Goal: Information Seeking & Learning: Learn about a topic

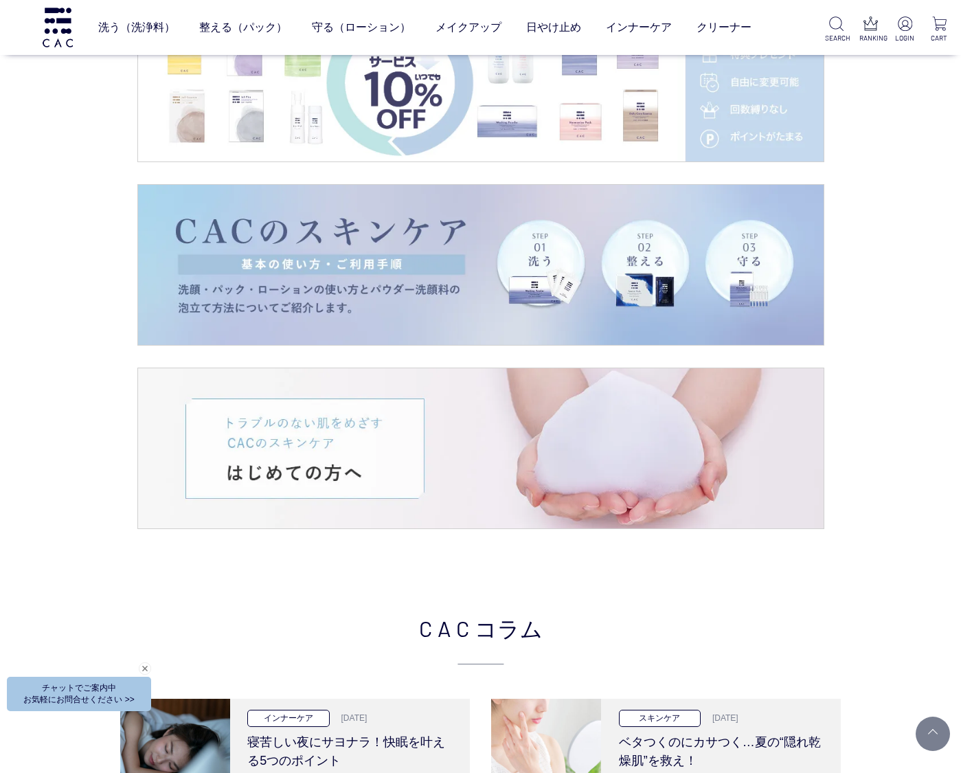
scroll to position [1700, 0]
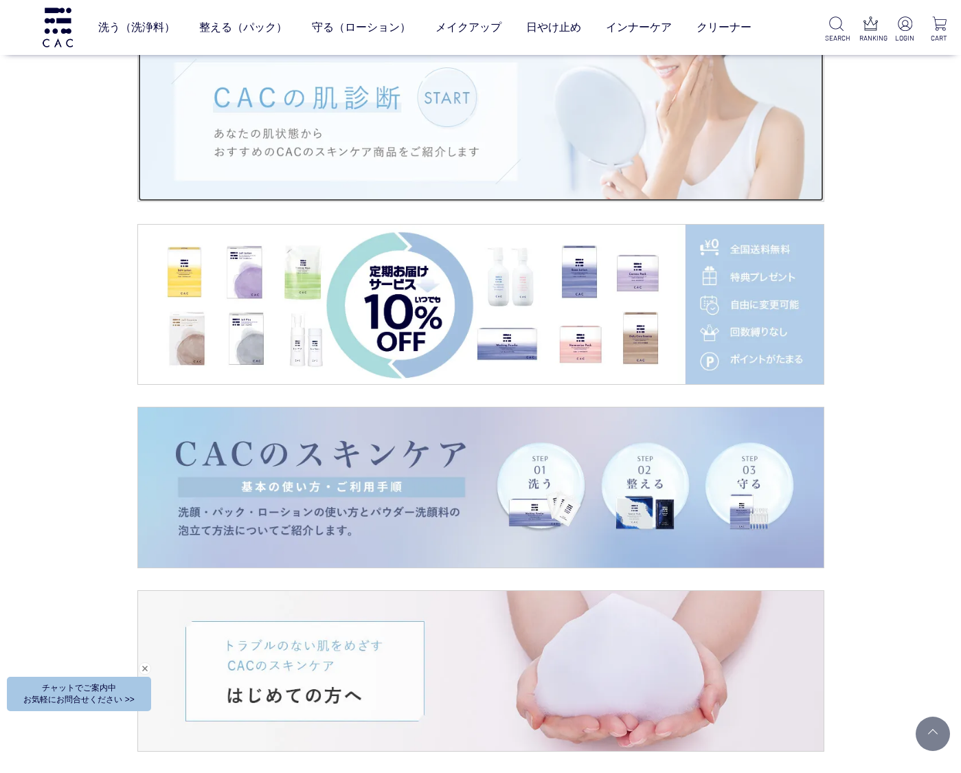
click at [398, 139] on img at bounding box center [480, 121] width 685 height 160
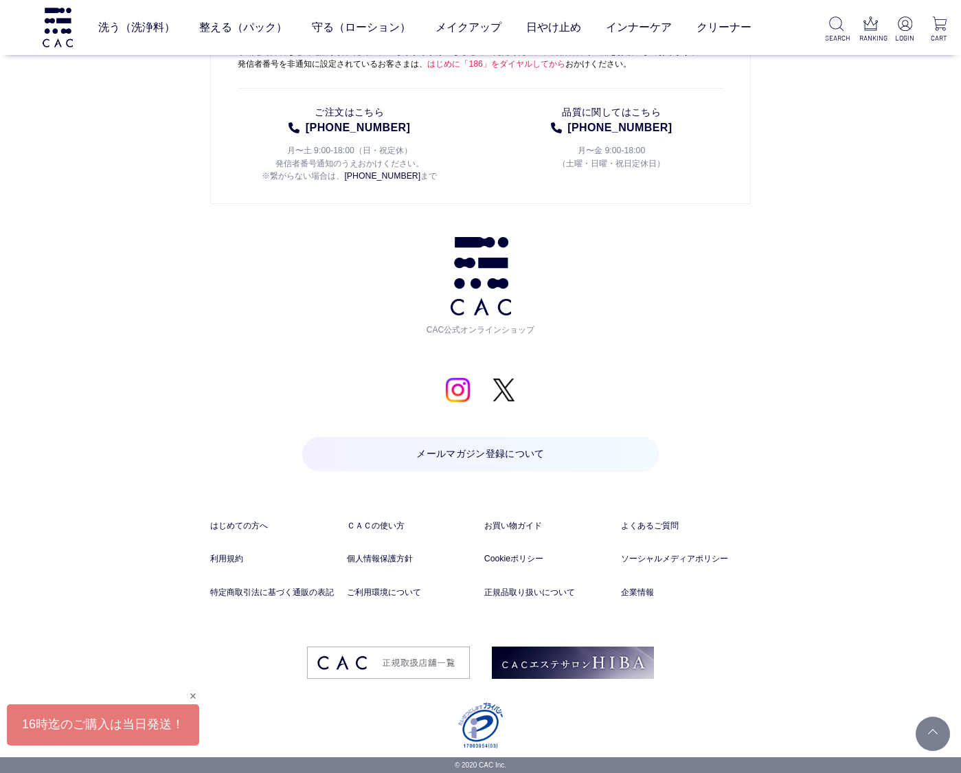
scroll to position [407, 0]
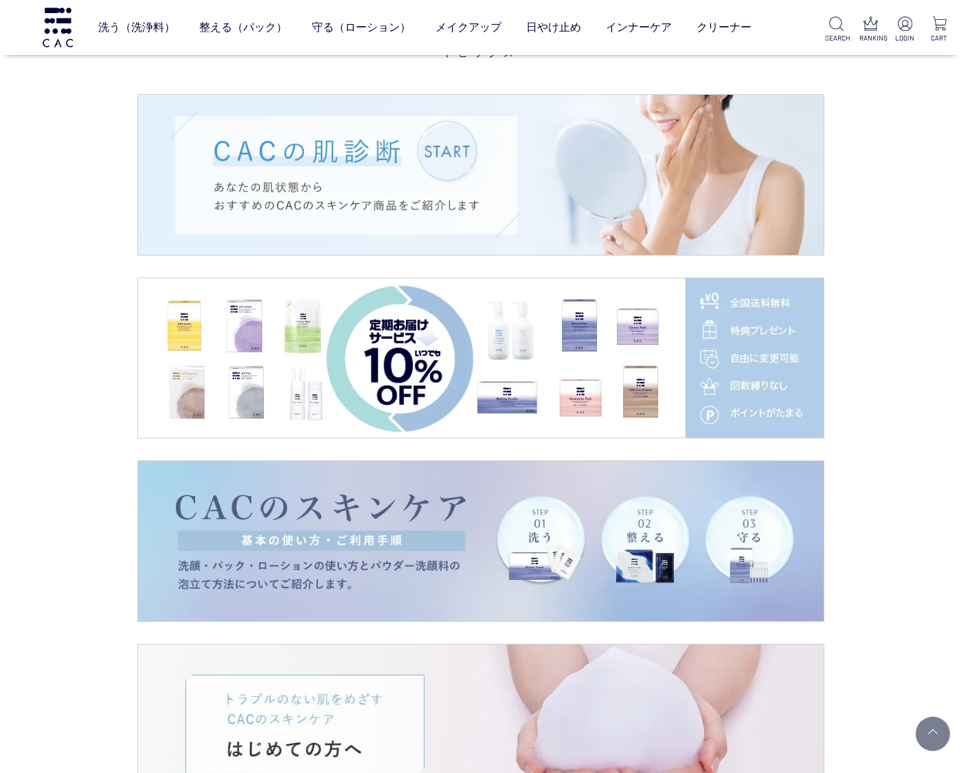
scroll to position [1639, 0]
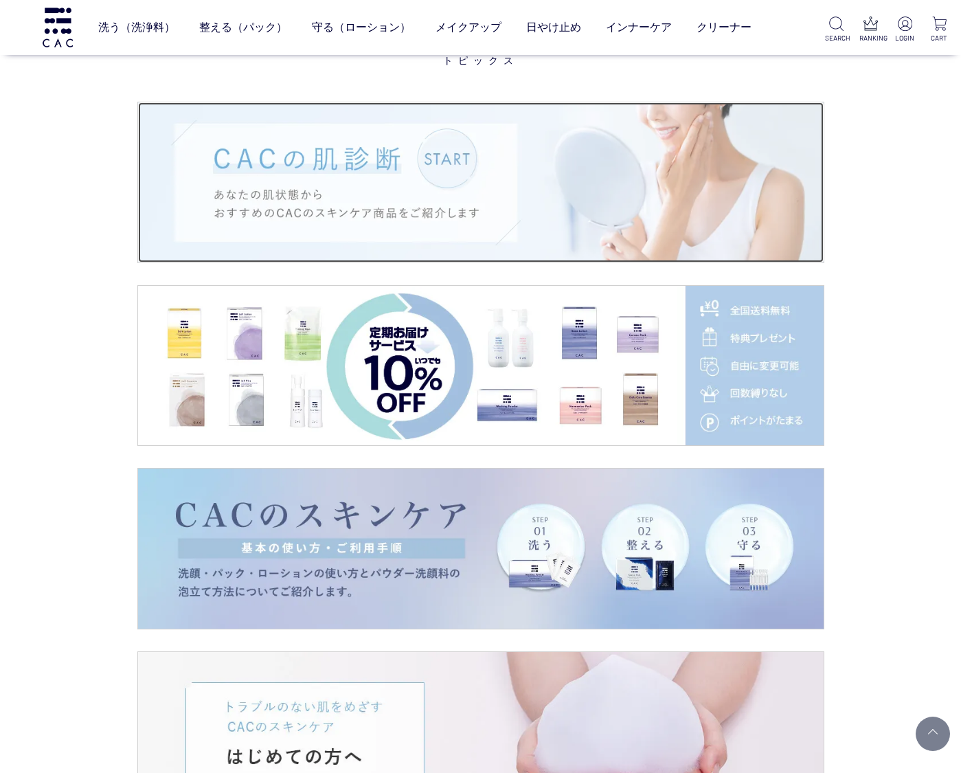
click at [519, 183] on img at bounding box center [480, 182] width 685 height 160
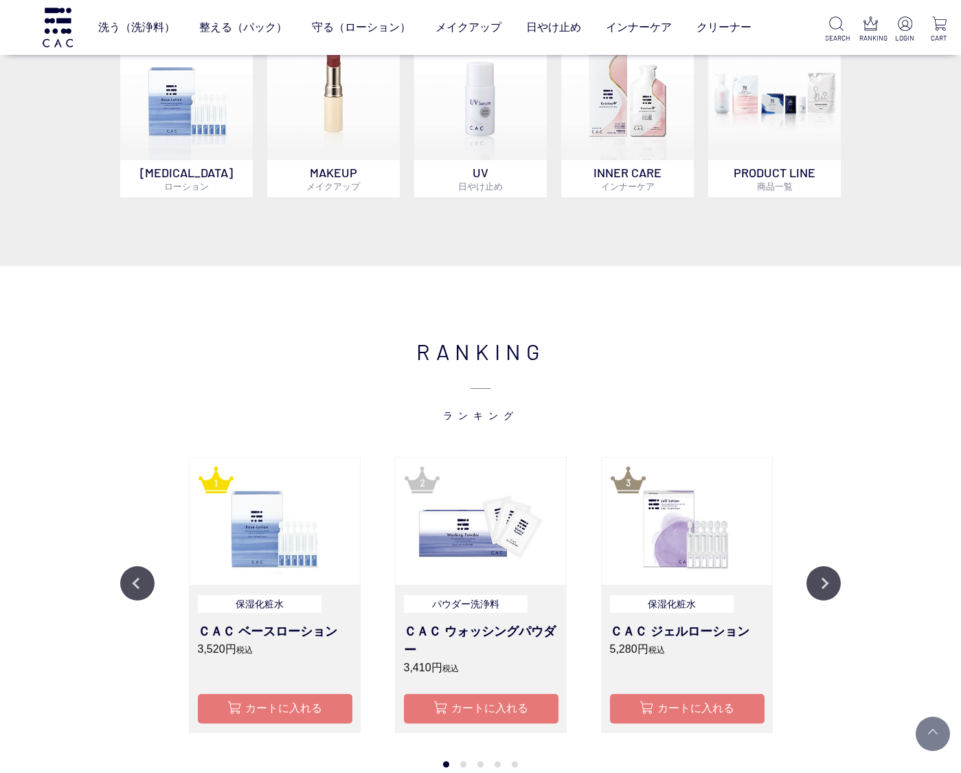
scroll to position [0, 0]
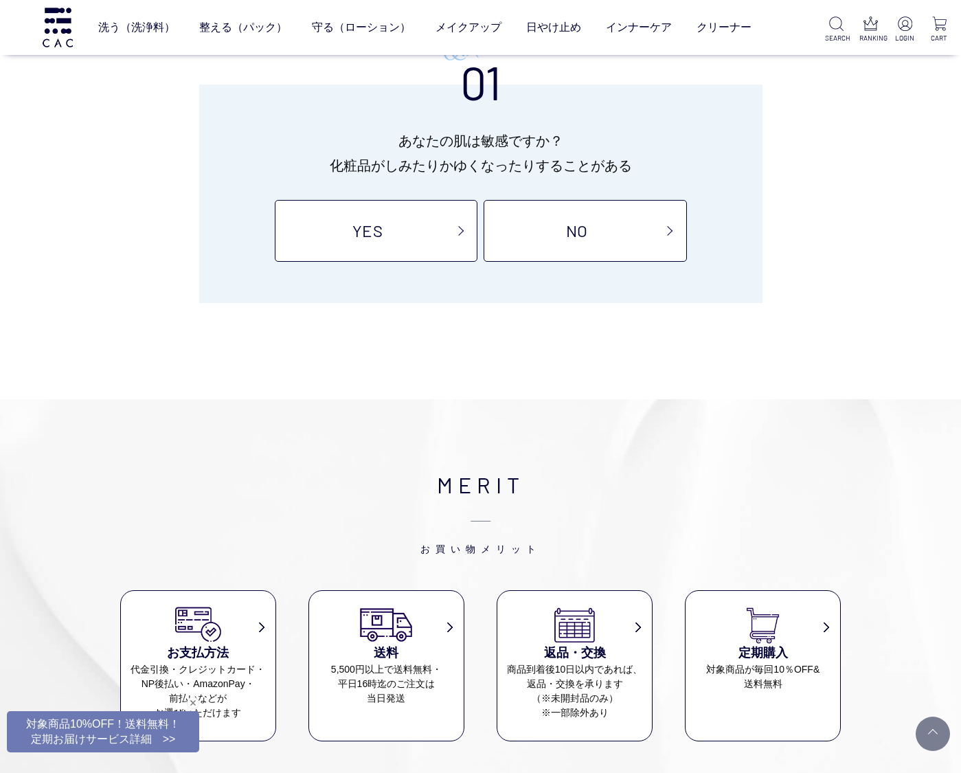
scroll to position [25, 0]
